Goal: Task Accomplishment & Management: Complete application form

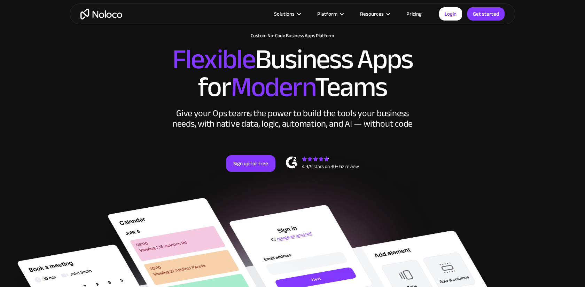
click at [418, 16] on link "Pricing" at bounding box center [413, 13] width 33 height 9
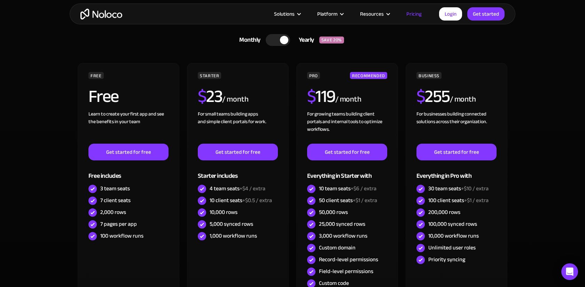
scroll to position [212, 0]
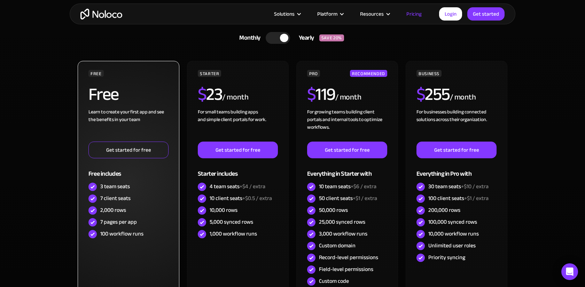
click at [139, 148] on link "Get started for free" at bounding box center [128, 150] width 80 height 17
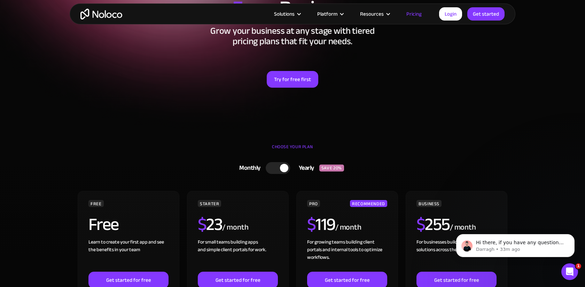
scroll to position [0, 0]
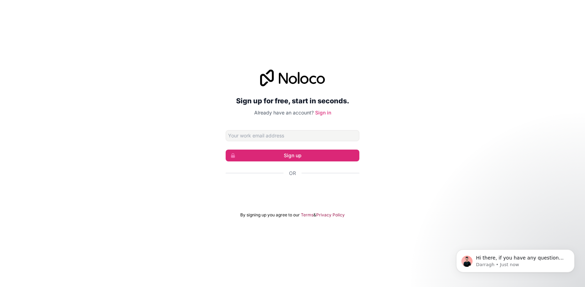
click at [399, 132] on div "Sign up for free, start in seconds. Already have an account? Sign in Sign up Or…" at bounding box center [292, 144] width 585 height 168
click at [302, 138] on input "Email address" at bounding box center [293, 135] width 134 height 11
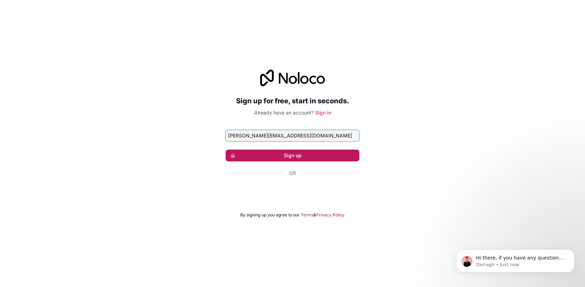
type input "adam@simplyrefund.com"
click at [298, 156] on button "Sign up" at bounding box center [293, 156] width 134 height 12
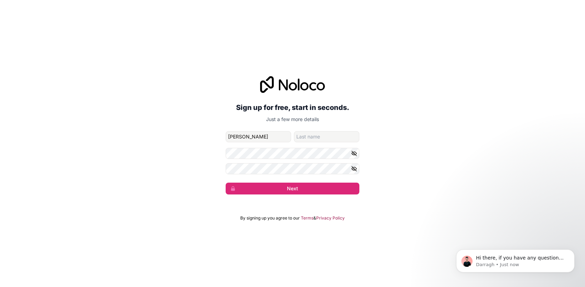
type input "Adam"
type input "Jones"
click at [356, 155] on icon "button" at bounding box center [354, 153] width 6 height 6
click at [355, 166] on icon "button" at bounding box center [354, 169] width 6 height 6
click at [292, 184] on button "Next" at bounding box center [293, 189] width 134 height 12
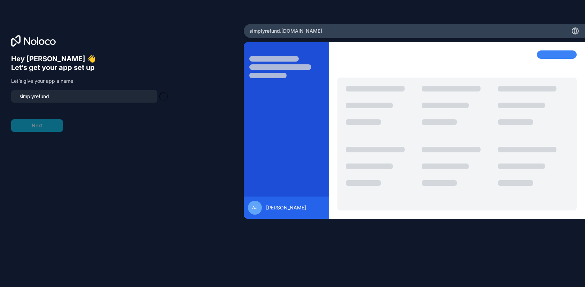
click at [277, 168] on div at bounding box center [286, 134] width 85 height 168
click at [25, 97] on input "simplyrefund" at bounding box center [84, 97] width 138 height 10
click at [20, 96] on input "simplyrefund" at bounding box center [84, 97] width 138 height 10
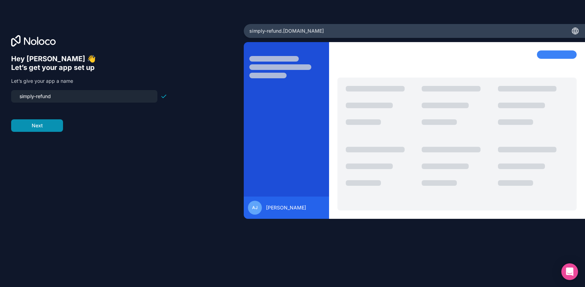
type input "simply-refund"
click at [36, 128] on button "Next" at bounding box center [37, 125] width 52 height 13
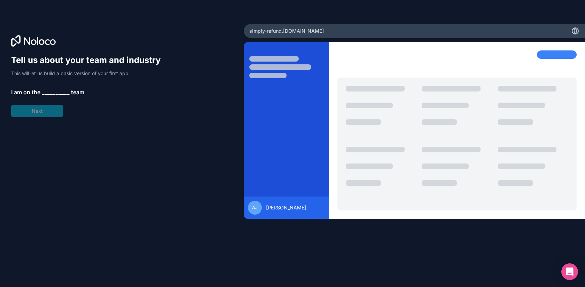
click at [46, 92] on span "__________" at bounding box center [56, 92] width 28 height 8
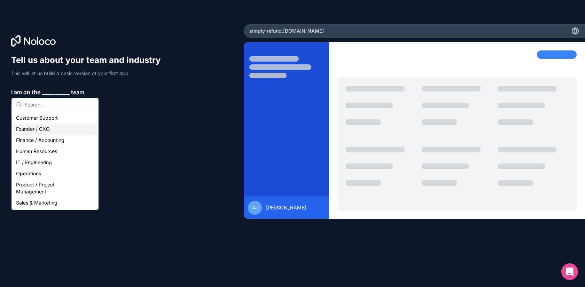
click at [73, 131] on div "Founder / CXO" at bounding box center [55, 129] width 84 height 11
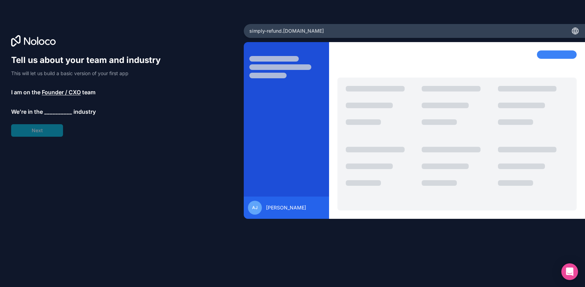
click at [55, 111] on span "__________" at bounding box center [58, 112] width 28 height 8
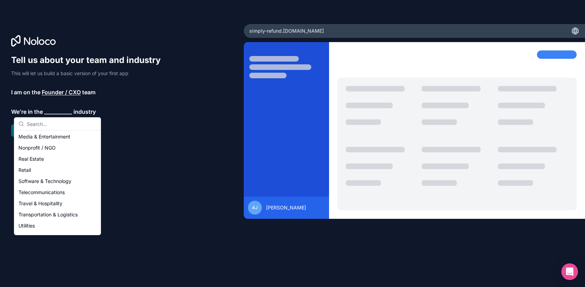
scroll to position [123, 0]
click at [31, 160] on div "Real Estate" at bounding box center [58, 159] width 84 height 11
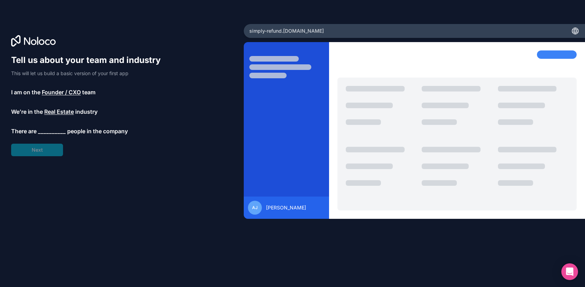
click at [48, 130] on span "__________" at bounding box center [52, 131] width 28 height 8
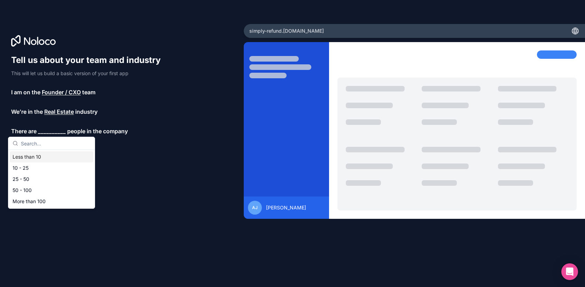
click at [47, 159] on div "Less than 10" at bounding box center [52, 156] width 84 height 11
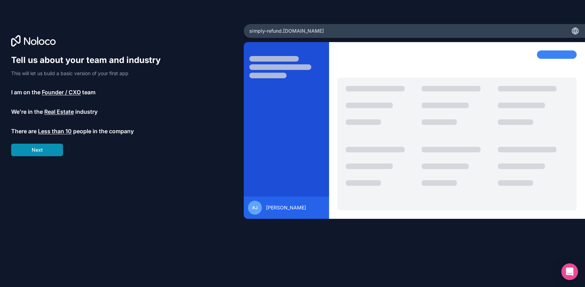
click at [45, 153] on button "Next" at bounding box center [37, 150] width 52 height 13
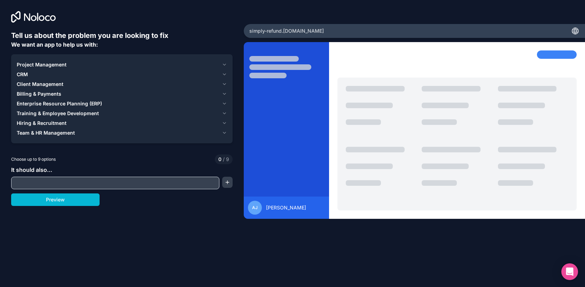
click at [30, 75] on div "CRM" at bounding box center [118, 74] width 202 height 7
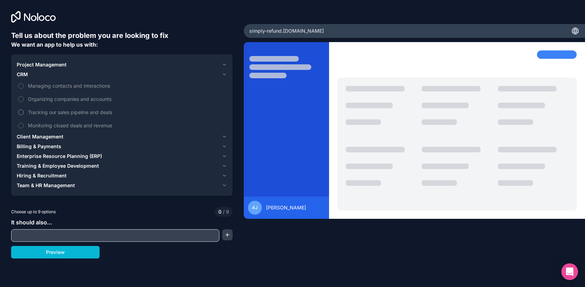
click at [19, 113] on button "Tracking our sales pipeline and deals" at bounding box center [21, 113] width 6 height 6
click at [20, 99] on button "Organizing companies and accounts" at bounding box center [21, 99] width 6 height 6
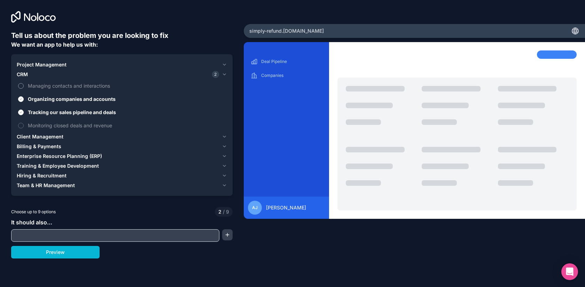
click at [20, 86] on button "Managing contacts and interactions" at bounding box center [21, 86] width 6 height 6
click at [22, 125] on button "Monitoring closed deals and revenue" at bounding box center [21, 126] width 6 height 6
click at [58, 65] on span "Project Management" at bounding box center [42, 64] width 50 height 7
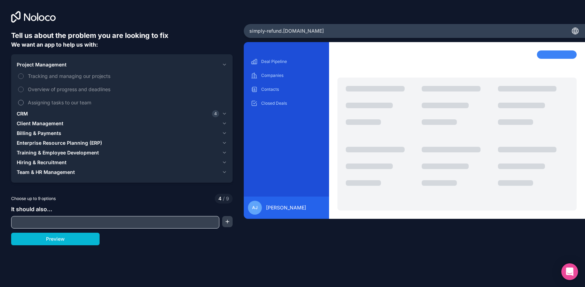
click at [21, 100] on button "Assigning tasks to our team" at bounding box center [21, 103] width 6 height 6
click at [21, 91] on button "Overview of progress and deadlines" at bounding box center [21, 90] width 6 height 6
click at [46, 66] on span "Project Management" at bounding box center [42, 64] width 50 height 7
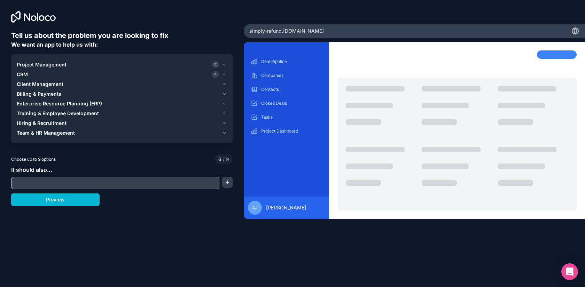
click at [48, 86] on span "Client Management" at bounding box center [40, 84] width 47 height 7
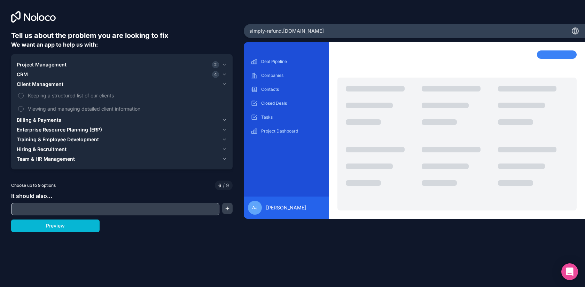
click at [48, 86] on span "Client Management" at bounding box center [40, 84] width 47 height 7
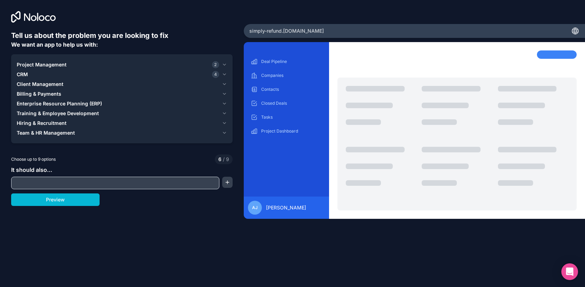
click at [46, 94] on span "Billing & Payments" at bounding box center [39, 93] width 45 height 7
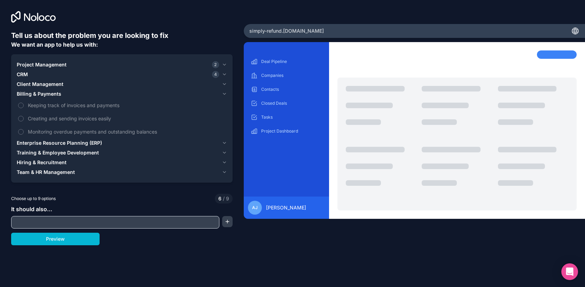
click at [46, 94] on span "Billing & Payments" at bounding box center [39, 93] width 45 height 7
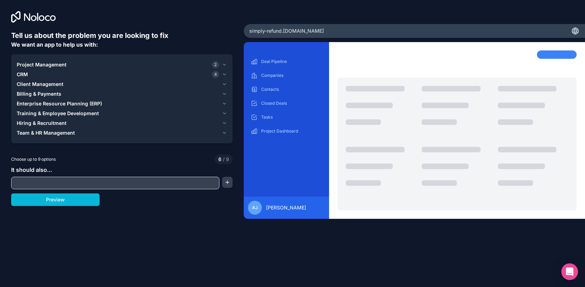
click at [46, 103] on span "Enterprise Resource Planning (ERP)" at bounding box center [59, 103] width 85 height 7
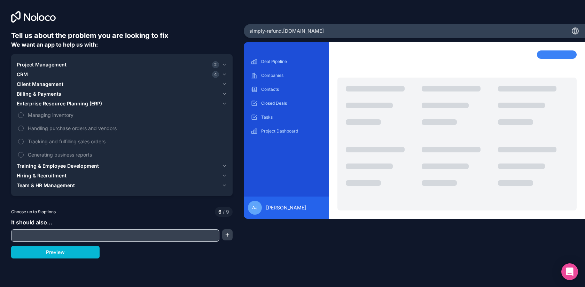
click at [46, 103] on span "Enterprise Resource Planning (ERP)" at bounding box center [59, 103] width 85 height 7
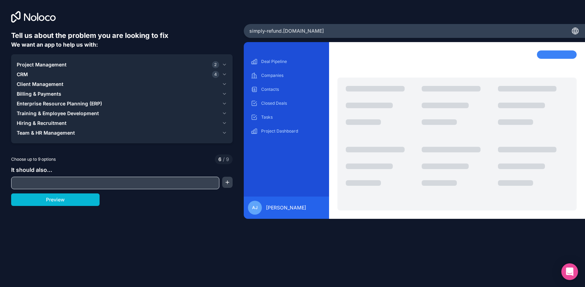
click at [46, 113] on span "Training & Employee Development" at bounding box center [58, 113] width 82 height 7
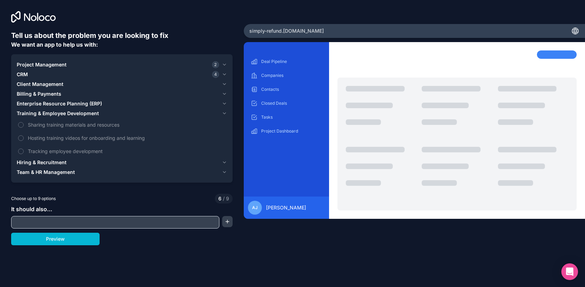
click at [46, 113] on span "Training & Employee Development" at bounding box center [58, 113] width 82 height 7
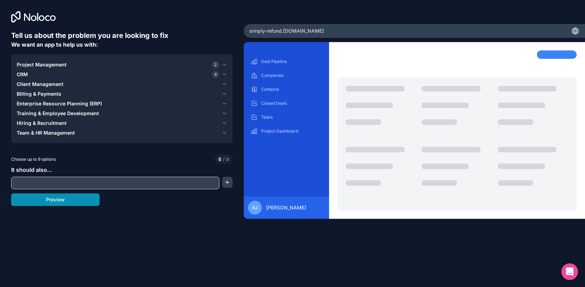
click at [56, 205] on button "Preview" at bounding box center [55, 200] width 88 height 13
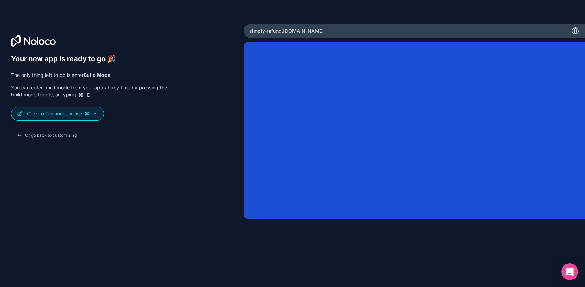
click at [60, 121] on div "Your new app is ready to go 🎉 The only thing left to do is enter Build Mode You…" at bounding box center [89, 98] width 156 height 87
click at [52, 135] on button "Or go back to customizing" at bounding box center [46, 135] width 71 height 13
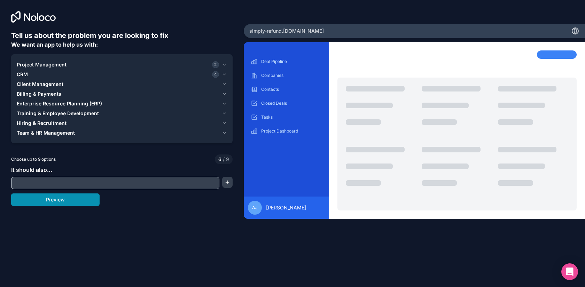
click at [56, 199] on button "Preview" at bounding box center [55, 200] width 88 height 13
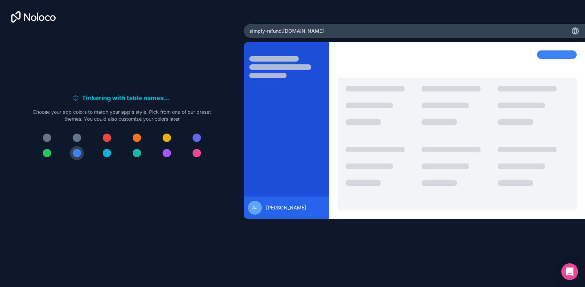
click at [139, 137] on div at bounding box center [137, 138] width 8 height 8
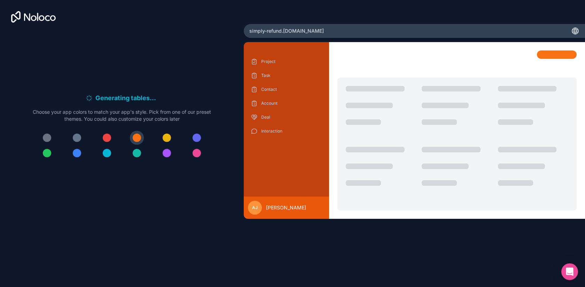
click at [168, 140] on div at bounding box center [167, 138] width 8 height 8
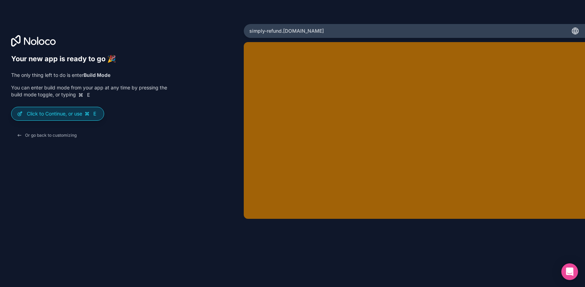
click at [64, 114] on p "Click to Continue, or use E" at bounding box center [62, 113] width 71 height 7
